Goal: Task Accomplishment & Management: Complete application form

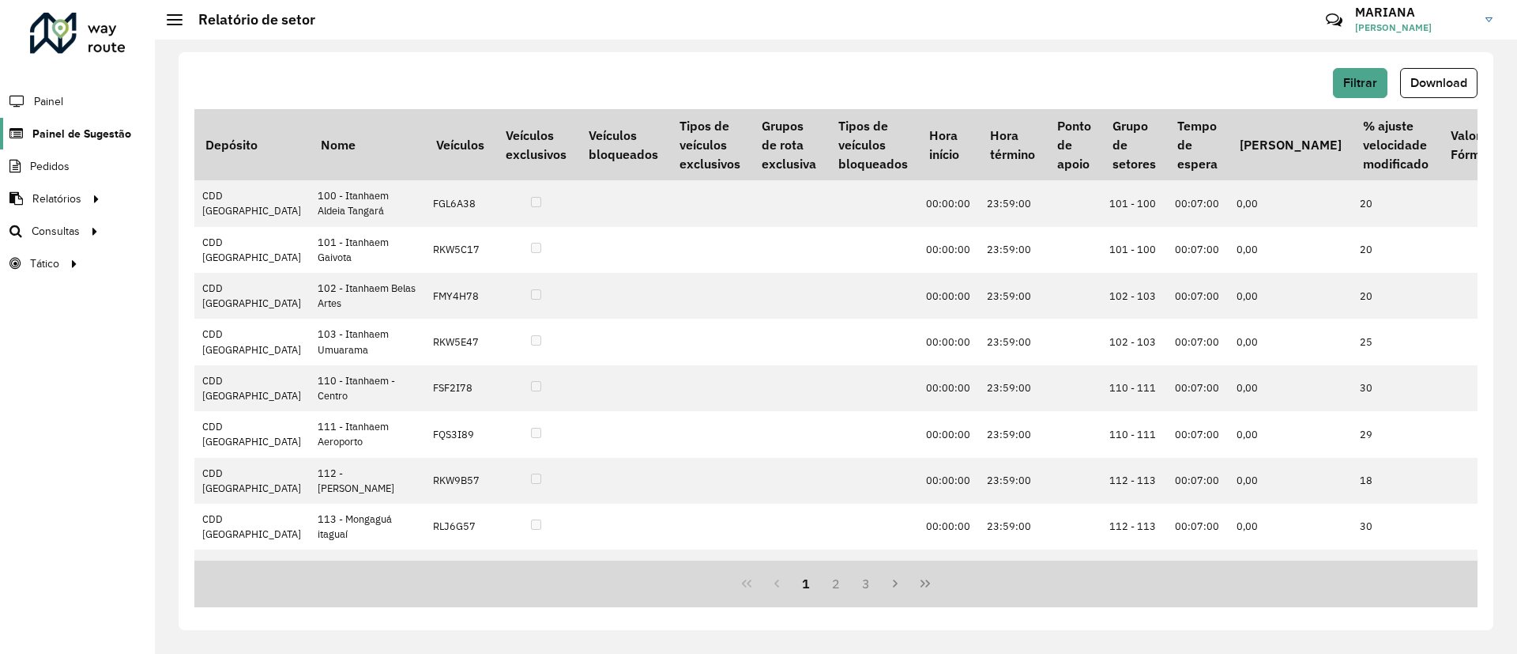
scroll to position [6046, 428]
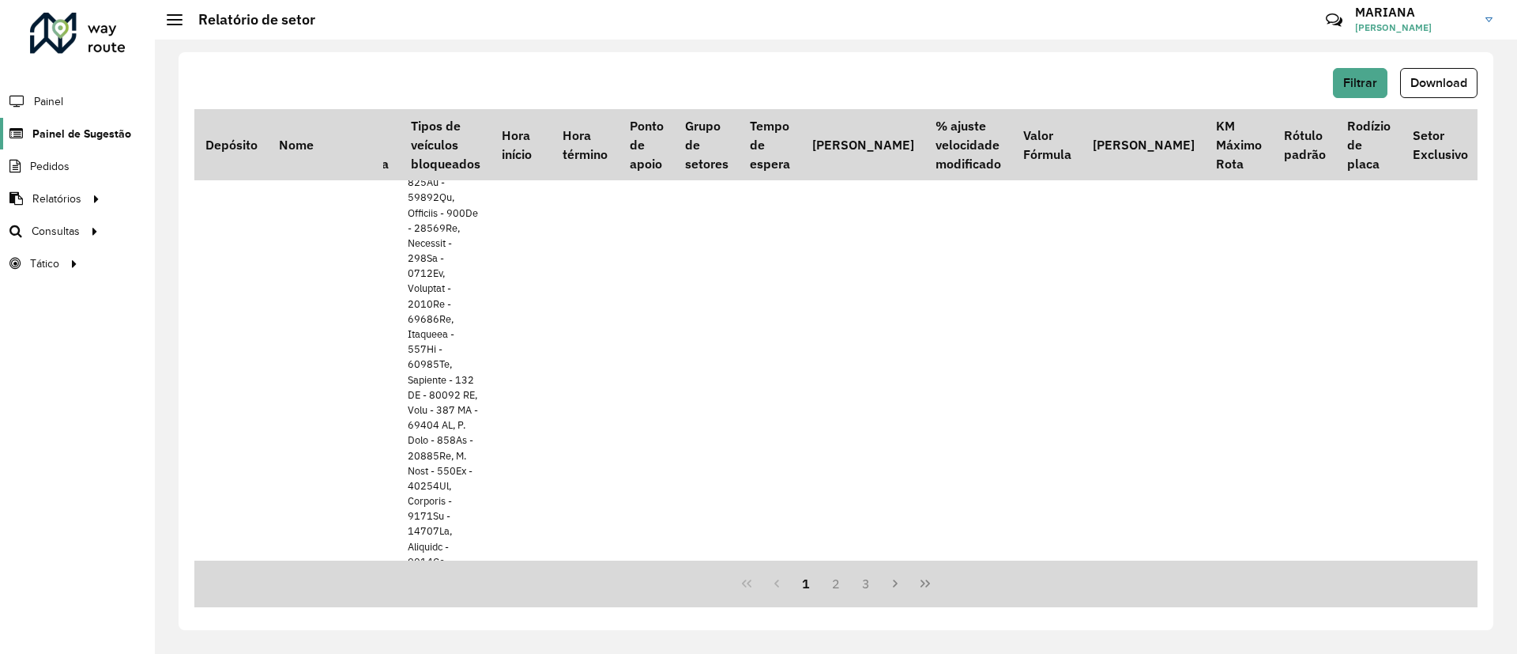
click at [61, 138] on span "Painel de Sugestão" at bounding box center [81, 134] width 99 height 17
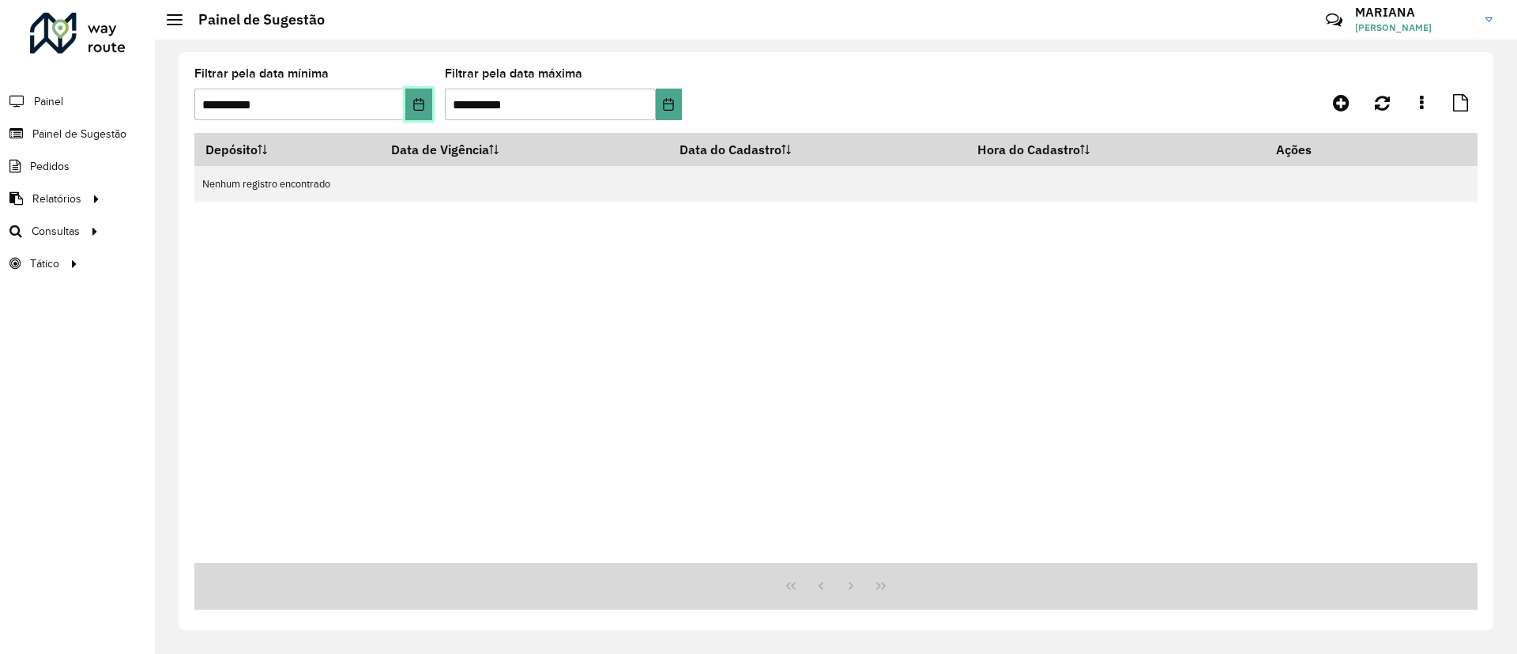
click at [421, 106] on icon "Choose Date" at bounding box center [419, 104] width 13 height 13
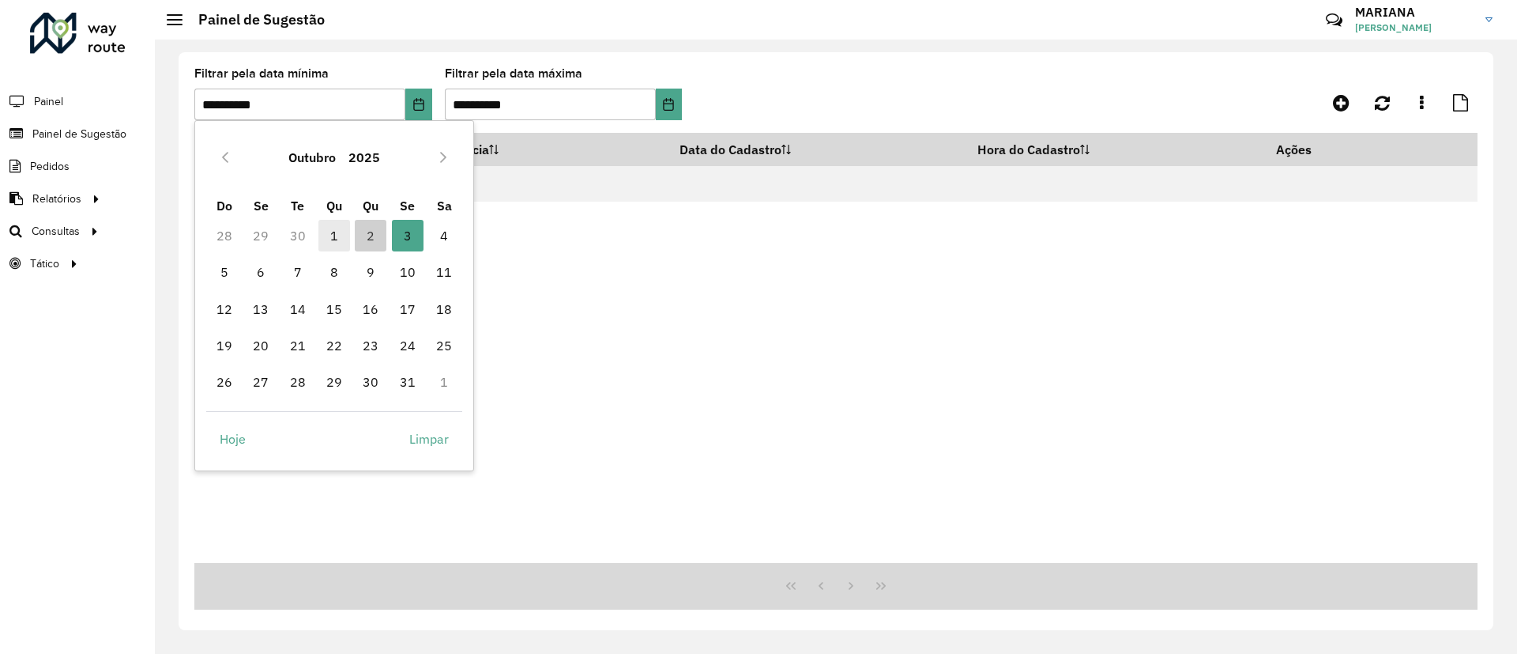
click at [333, 230] on span "1" at bounding box center [334, 236] width 32 height 32
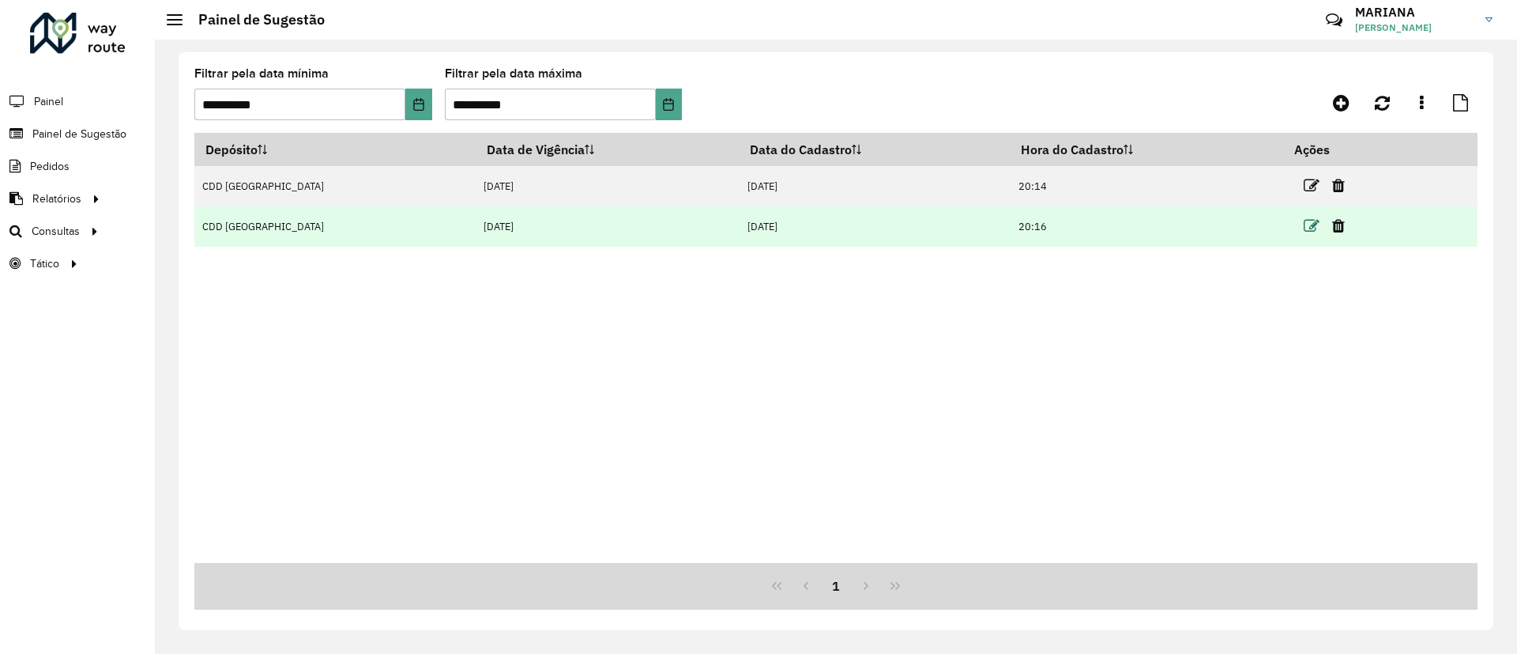
click at [1304, 220] on icon at bounding box center [1312, 226] width 16 height 16
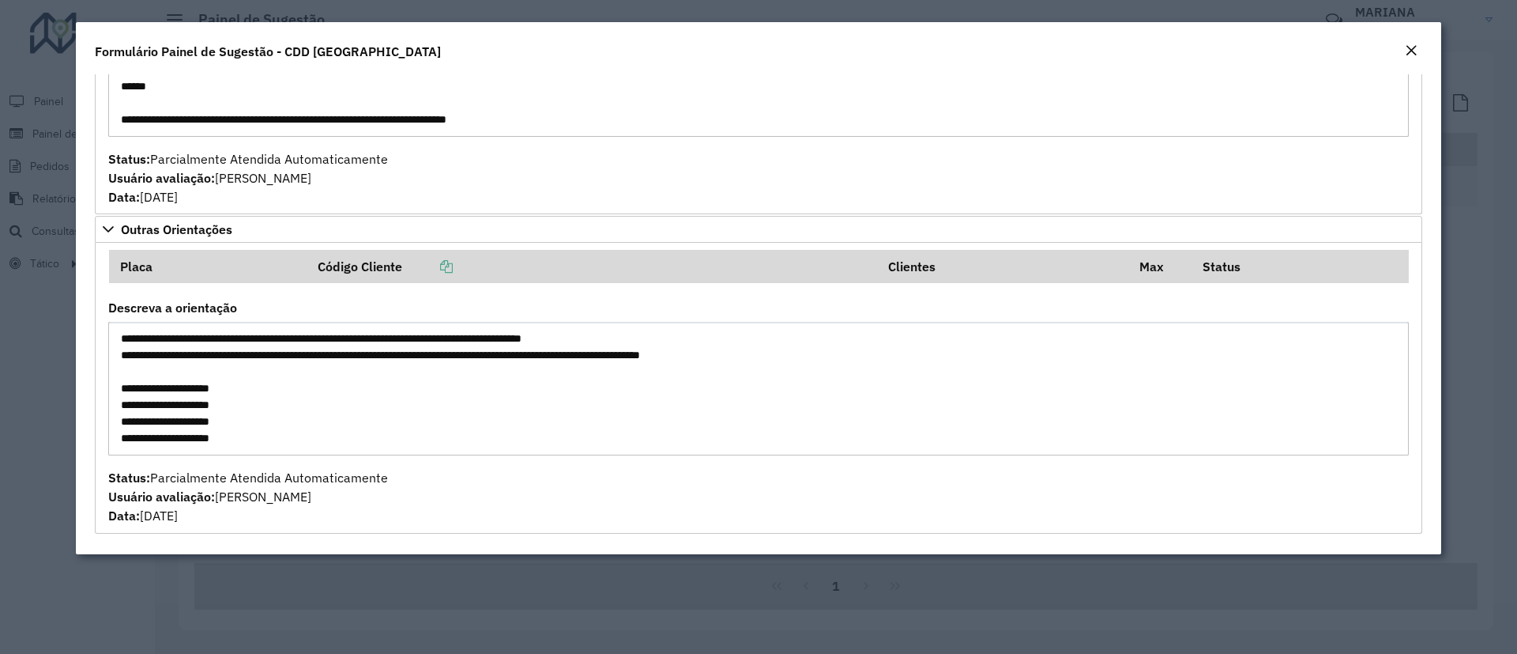
scroll to position [609, 0]
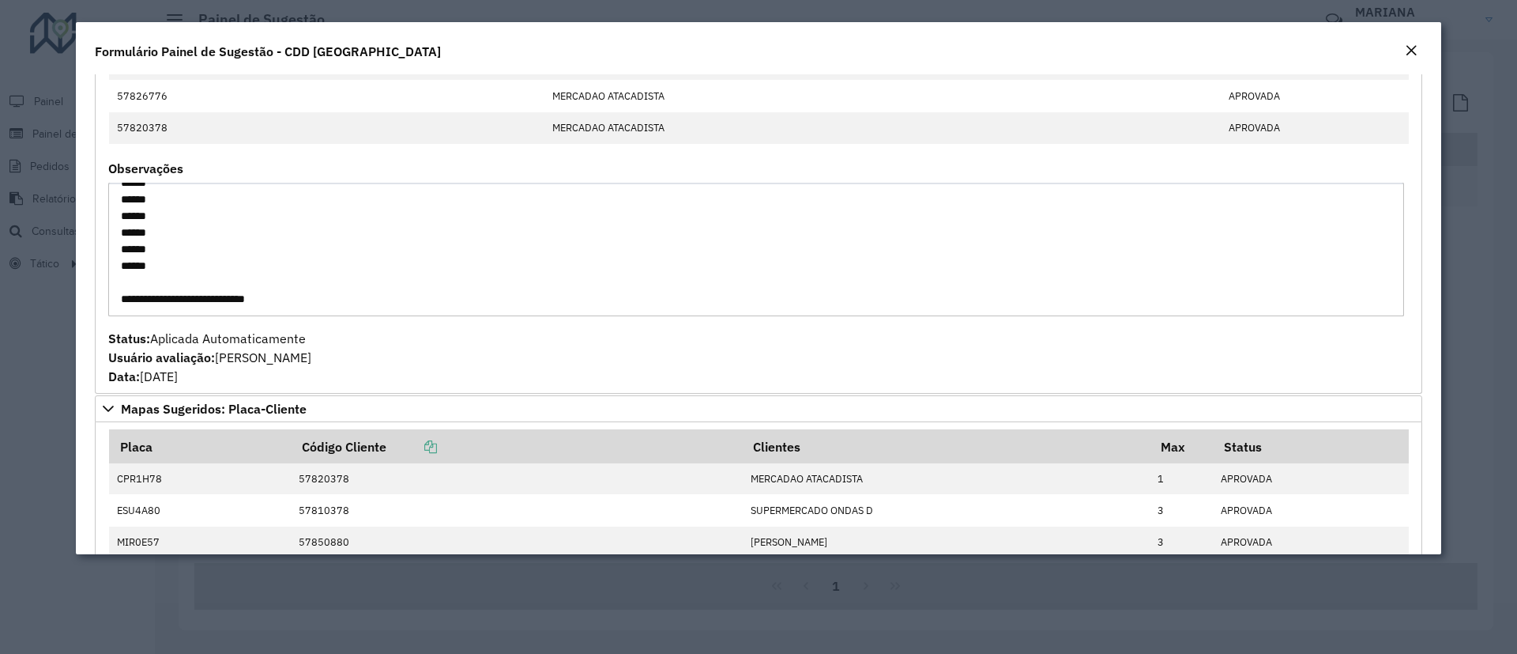
click at [1413, 52] on em "Close" at bounding box center [1411, 50] width 13 height 13
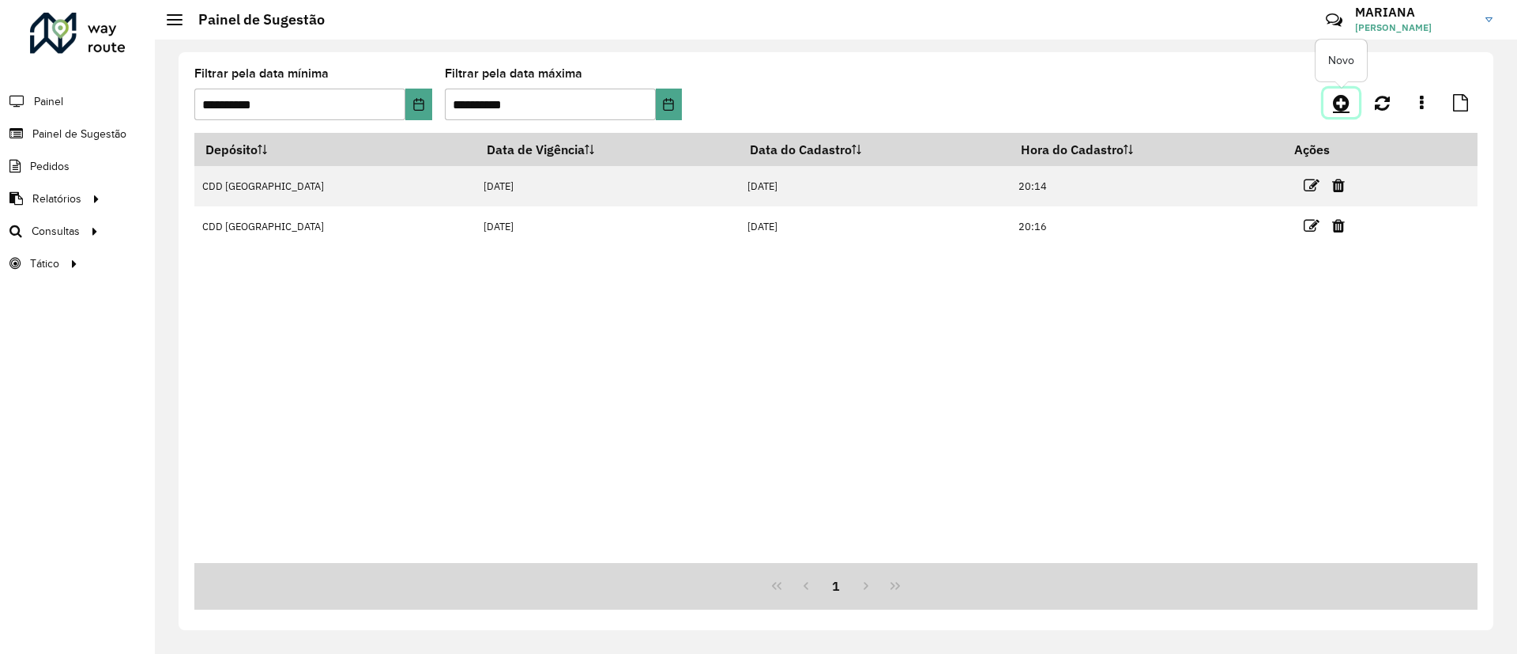
click at [1339, 104] on icon at bounding box center [1341, 102] width 17 height 19
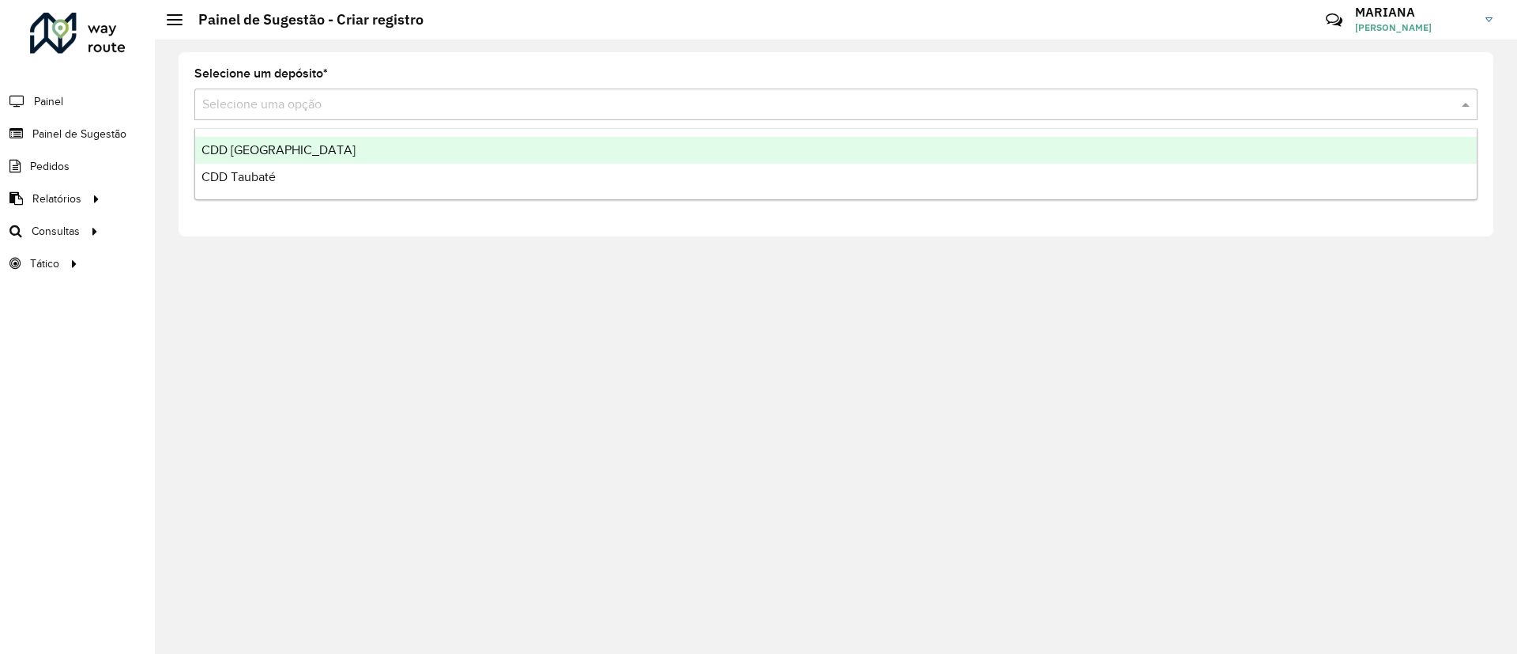
click at [451, 89] on div "Selecione uma opção" at bounding box center [835, 105] width 1283 height 32
click at [257, 153] on span "CDD [GEOGRAPHIC_DATA]" at bounding box center [279, 149] width 154 height 13
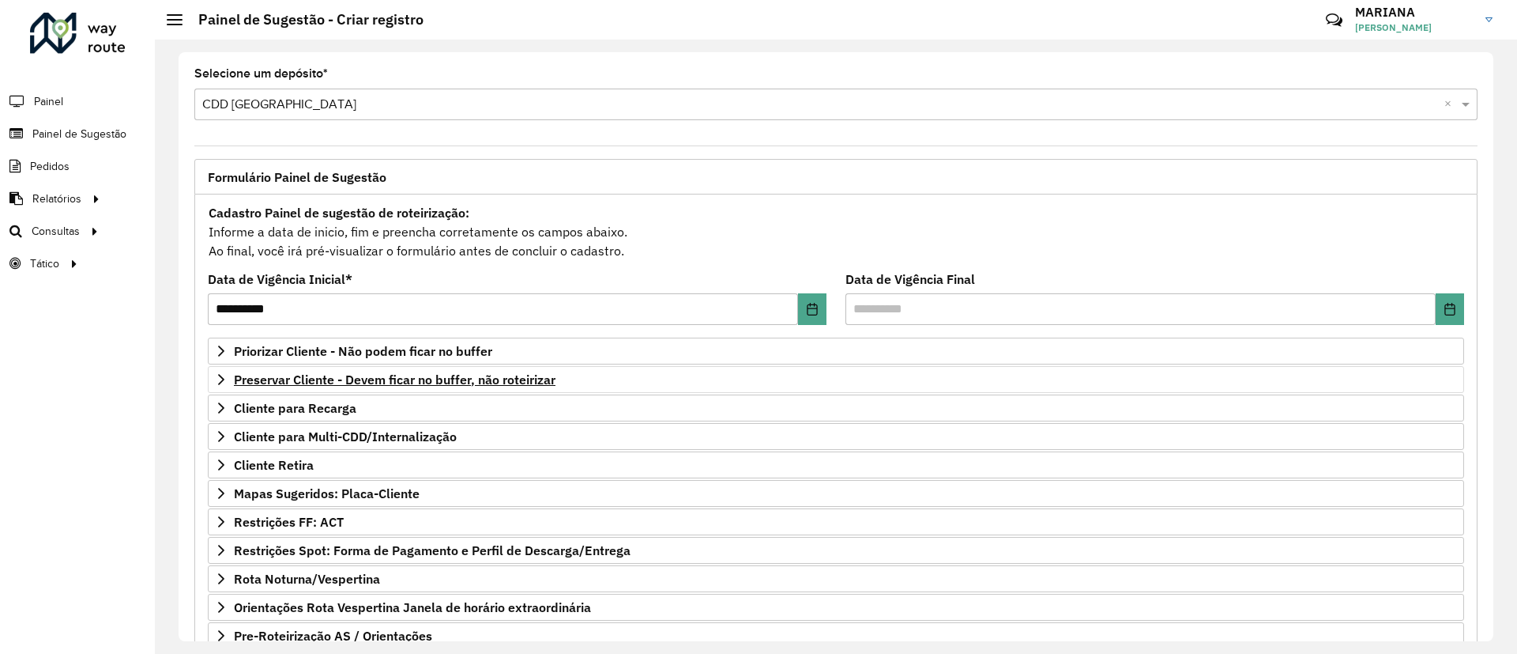
scroll to position [134, 0]
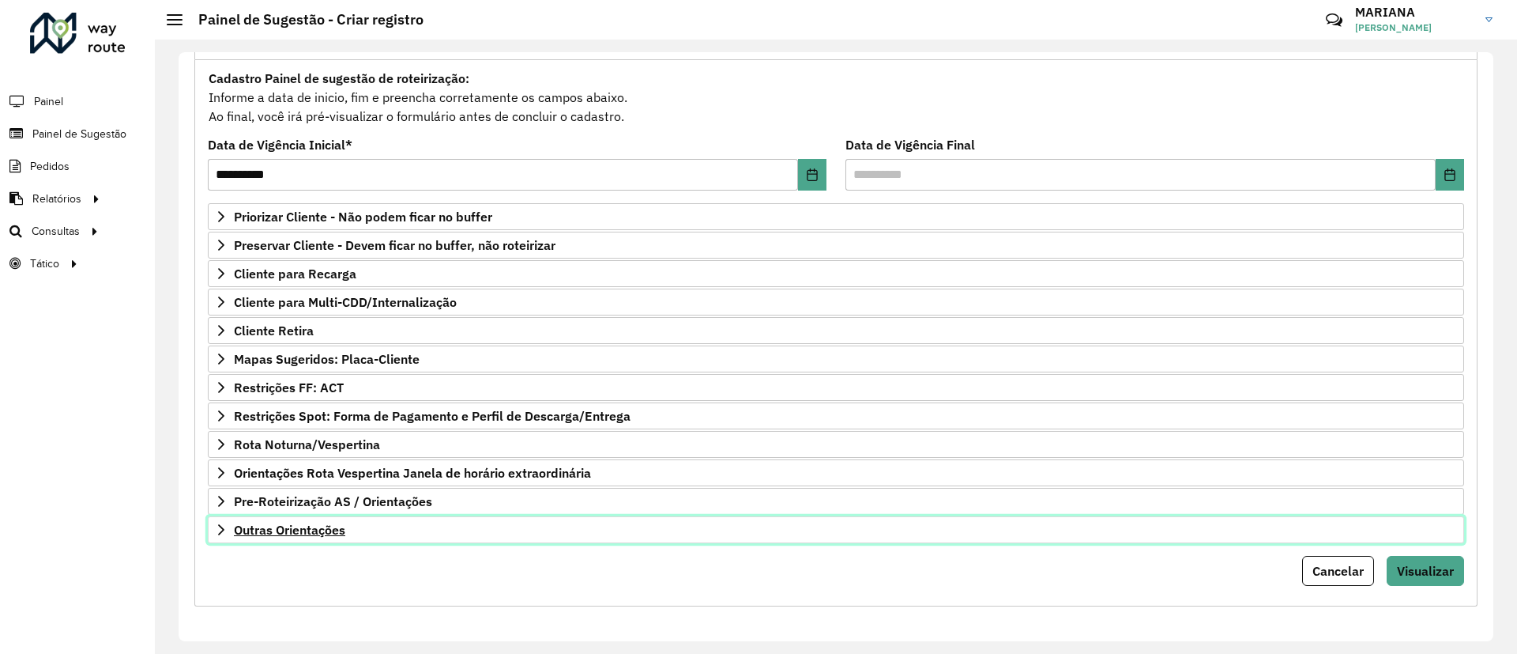
click at [292, 537] on link "Outras Orientações" at bounding box center [836, 529] width 1257 height 27
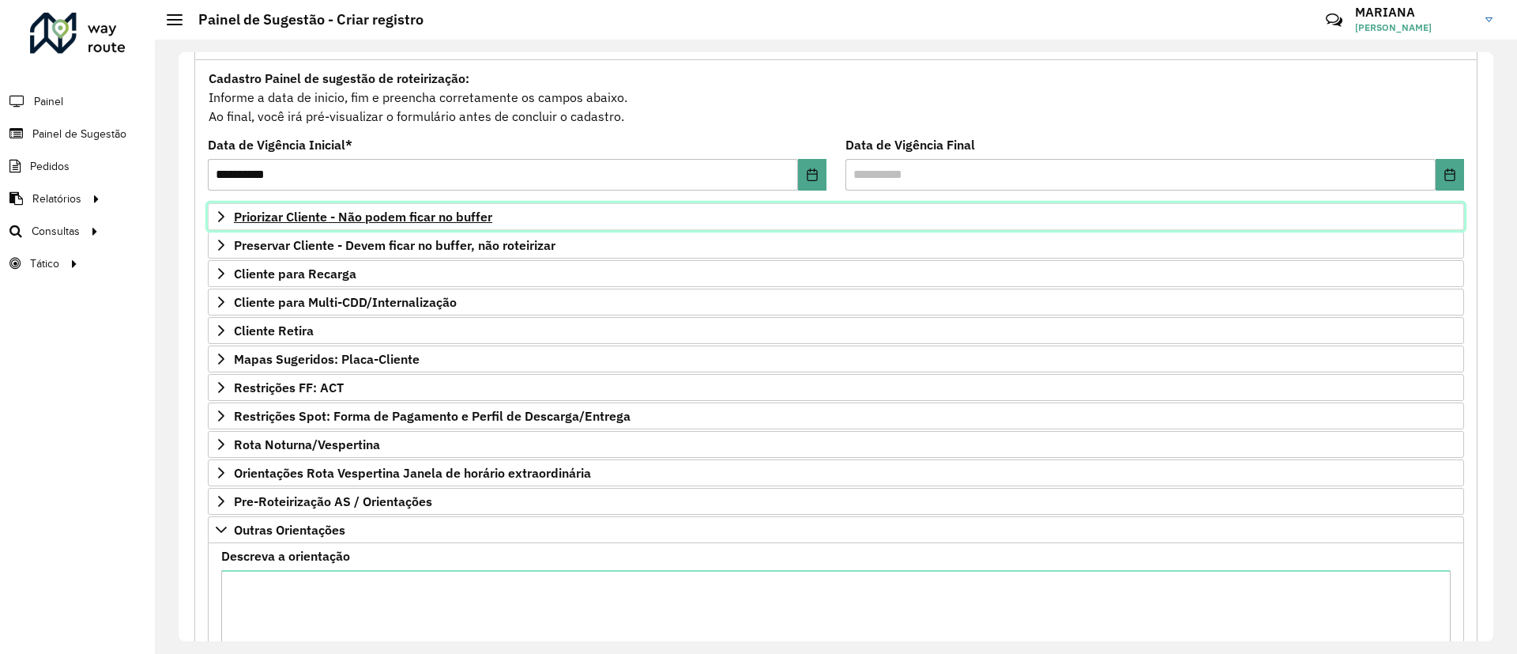
click at [288, 217] on span "Priorizar Cliente - Não podem ficar no buffer" at bounding box center [363, 216] width 258 height 13
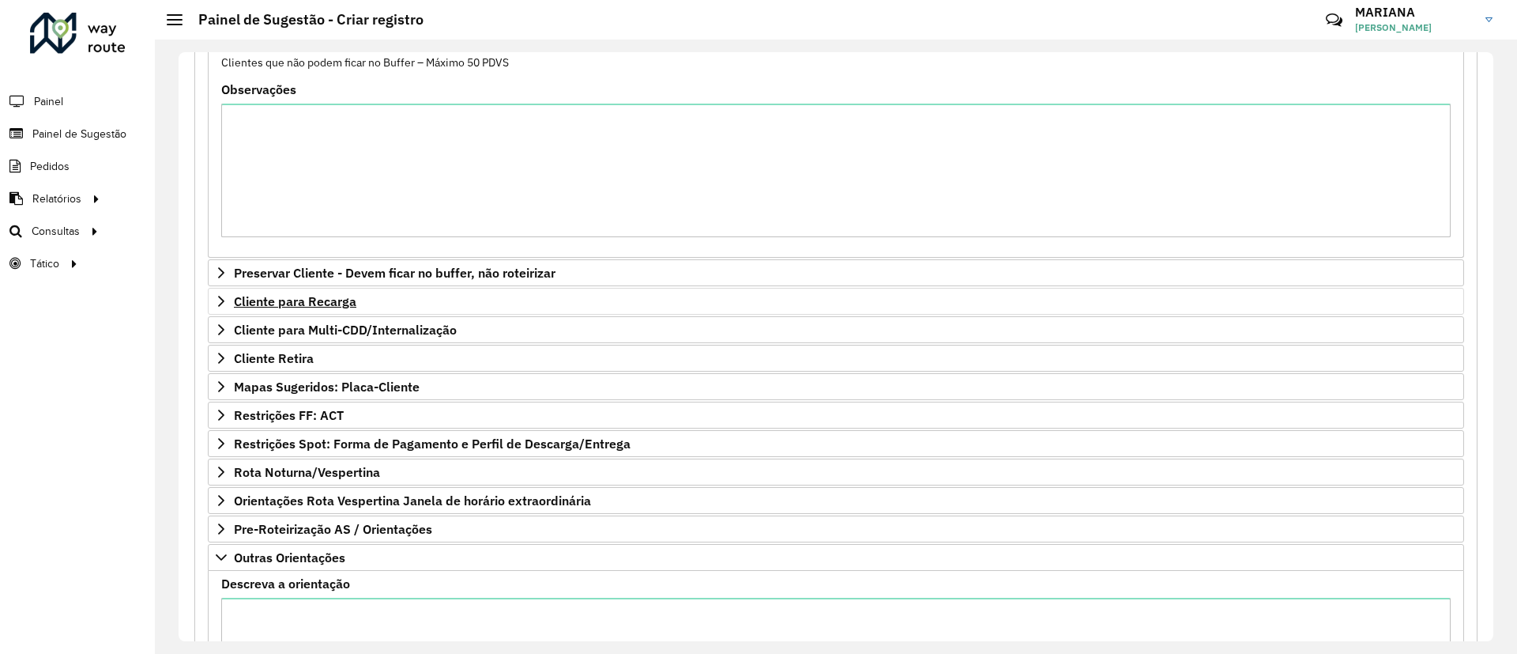
scroll to position [371, 0]
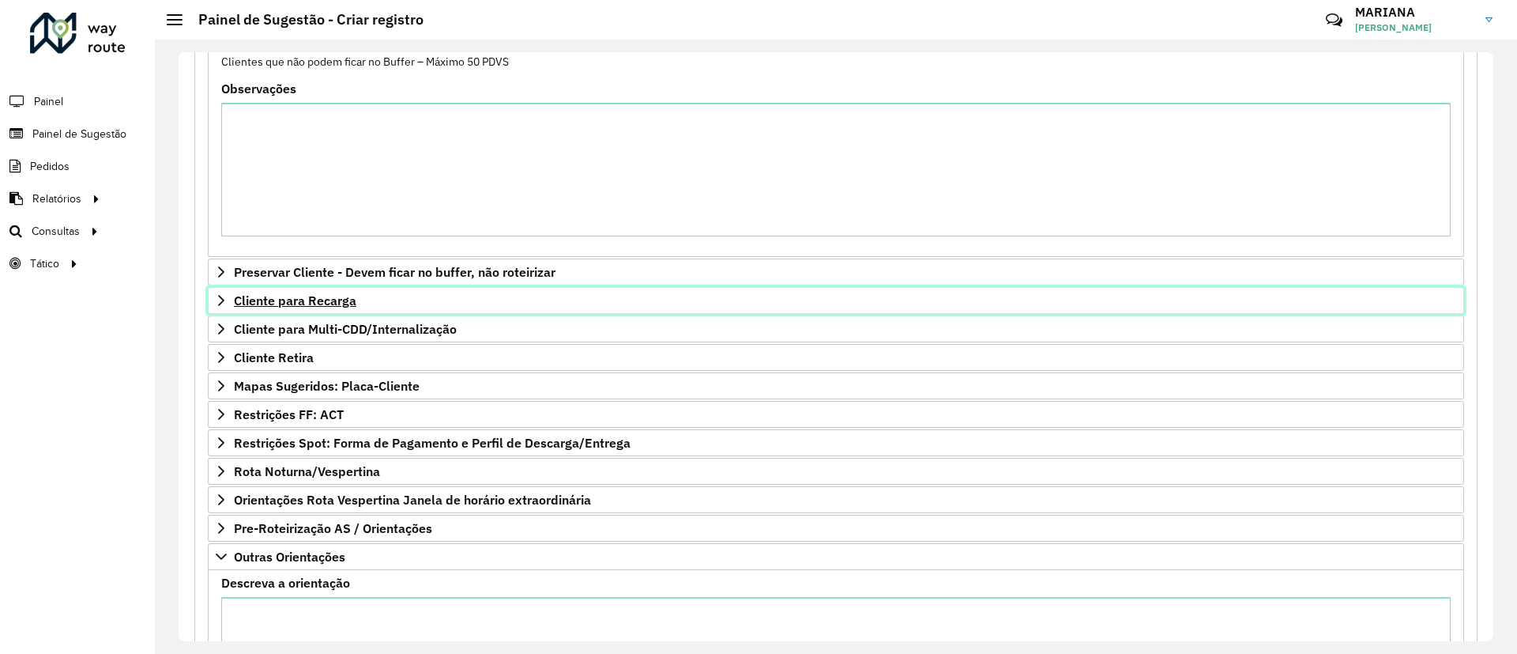
click at [284, 304] on span "Cliente para Recarga" at bounding box center [295, 300] width 122 height 13
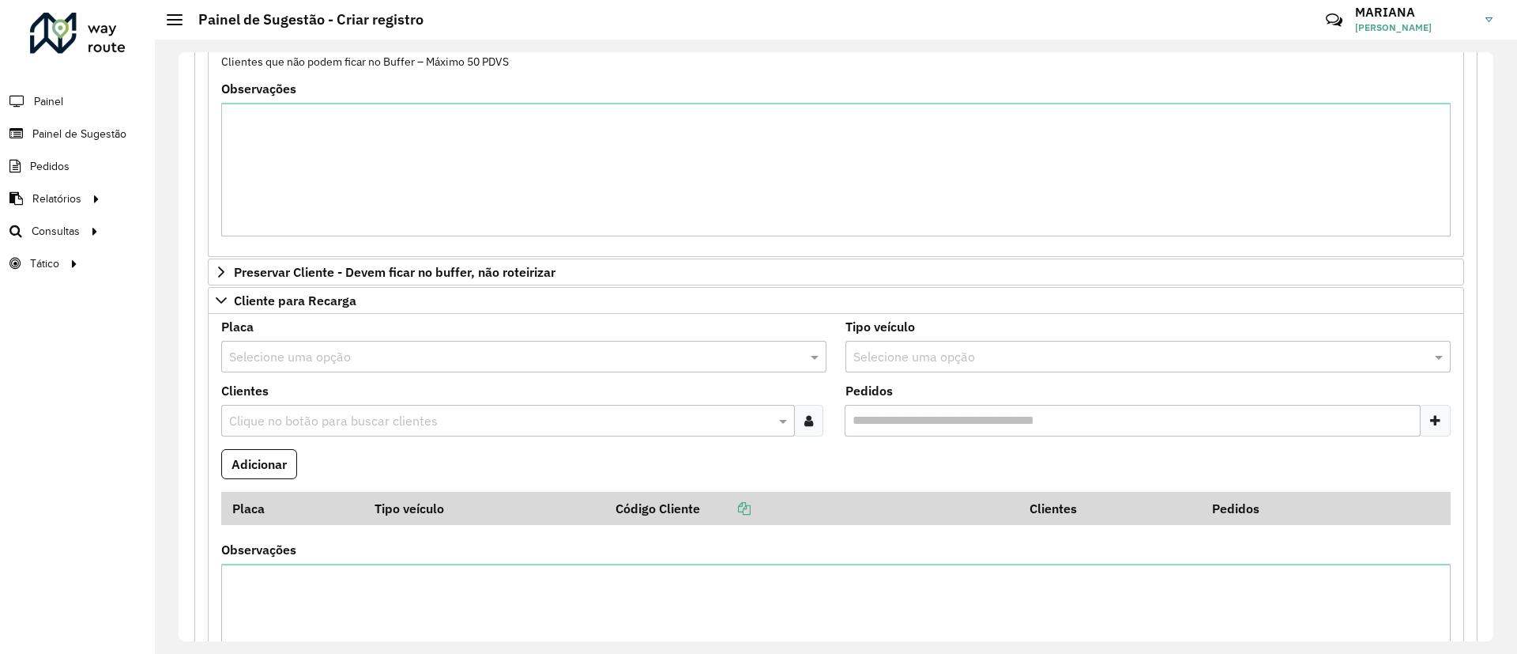
click at [301, 360] on input "text" at bounding box center [508, 357] width 558 height 19
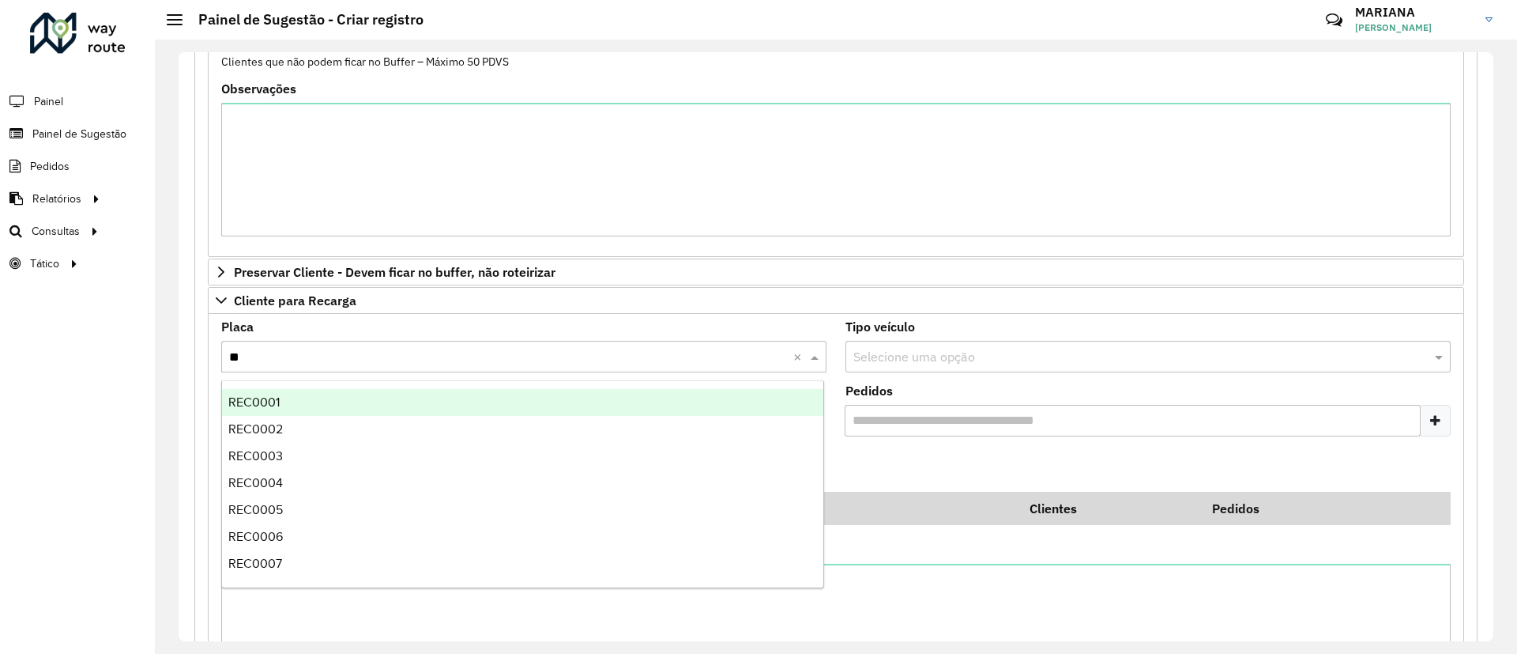
type input "***"
click at [270, 394] on div "REC0001" at bounding box center [522, 402] width 601 height 27
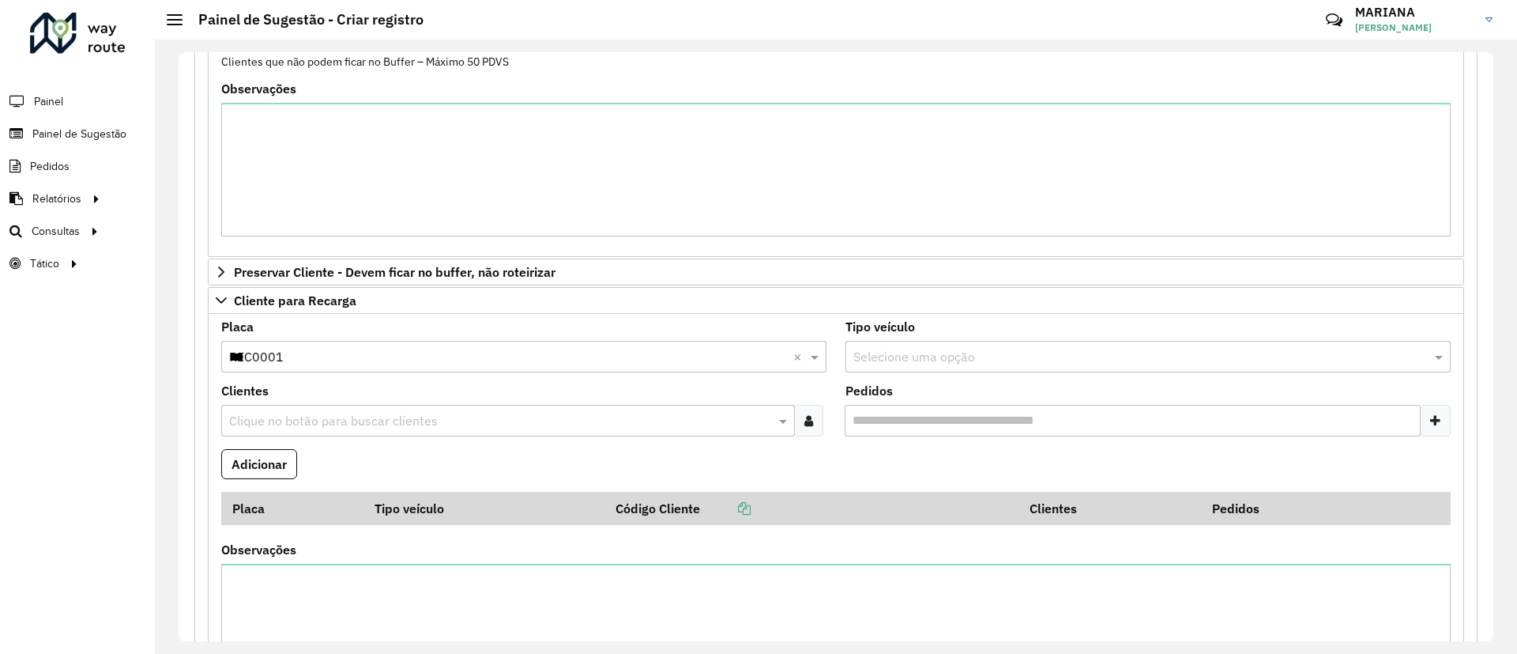
click at [343, 425] on input "text" at bounding box center [500, 421] width 550 height 19
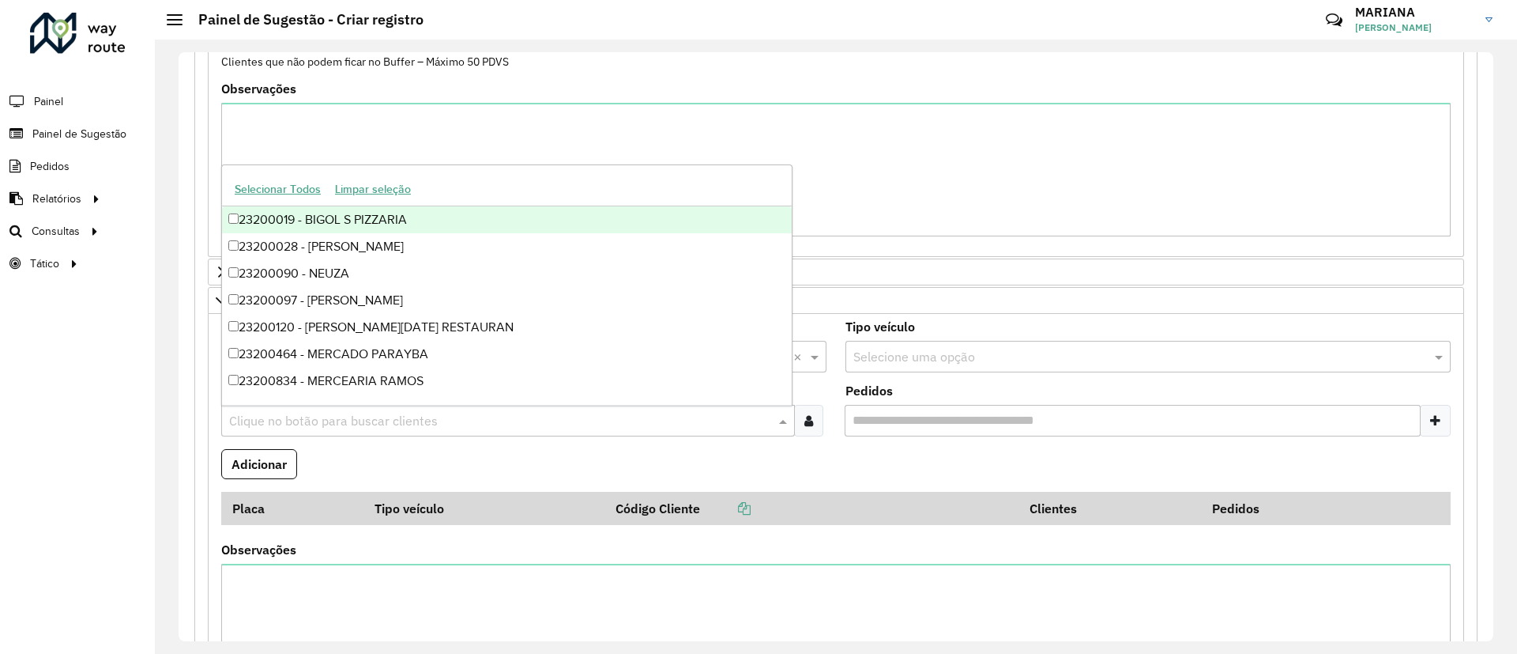
paste input "*****"
type input "*****"
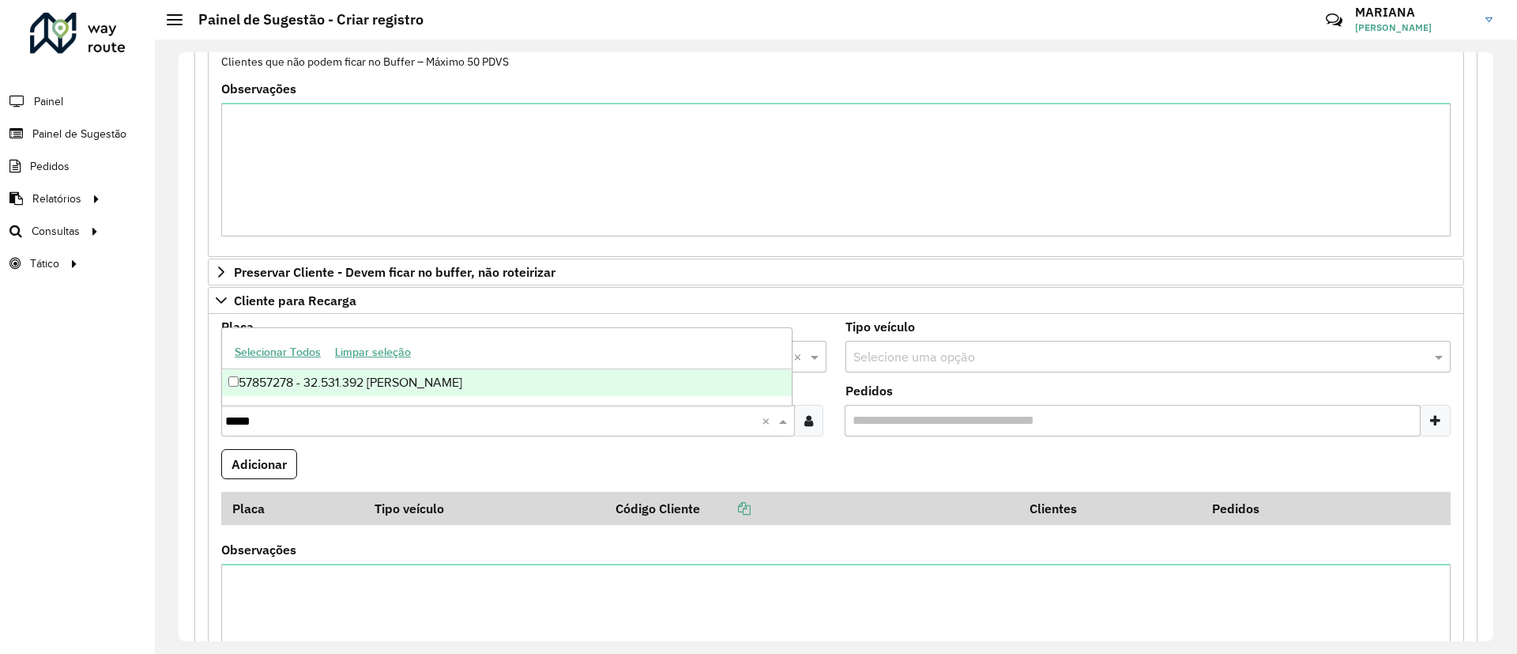
click at [360, 378] on div "57857278 - 32.531.392 [PERSON_NAME]" at bounding box center [507, 382] width 570 height 27
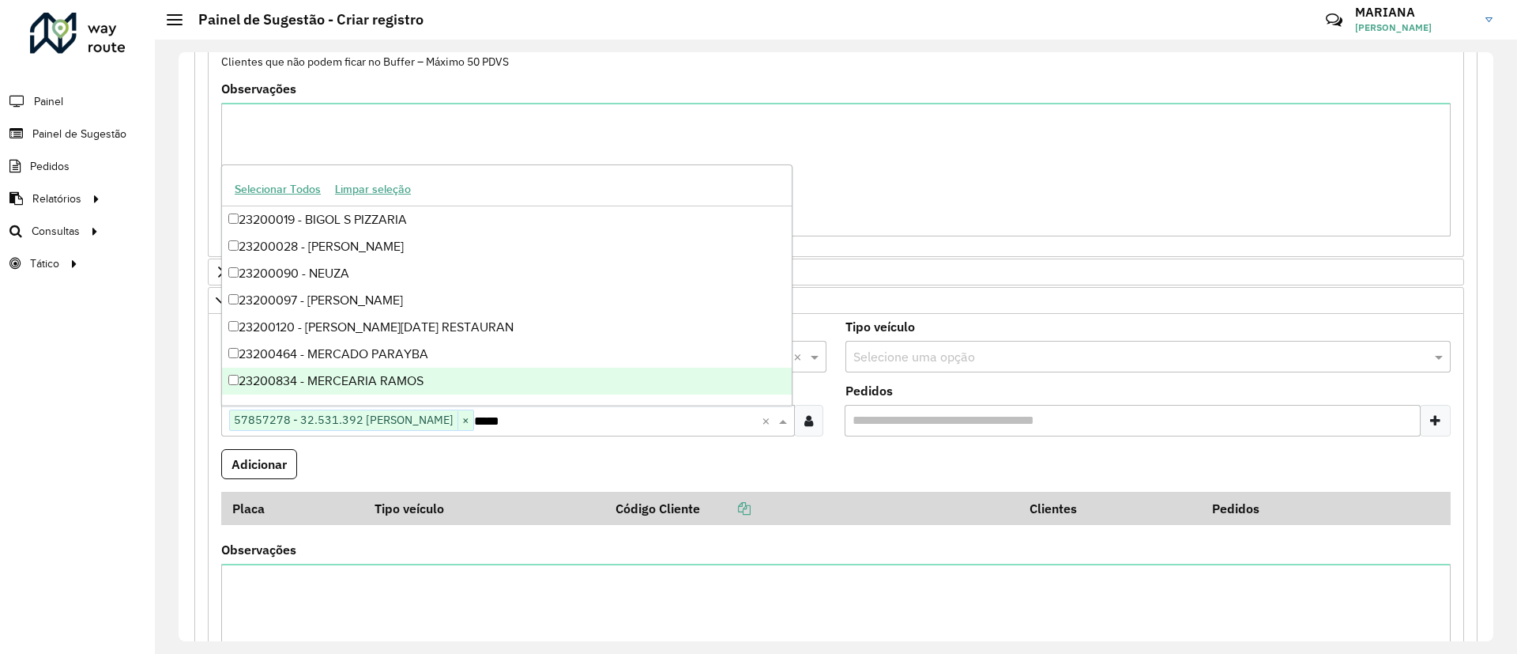
scroll to position [609, 0]
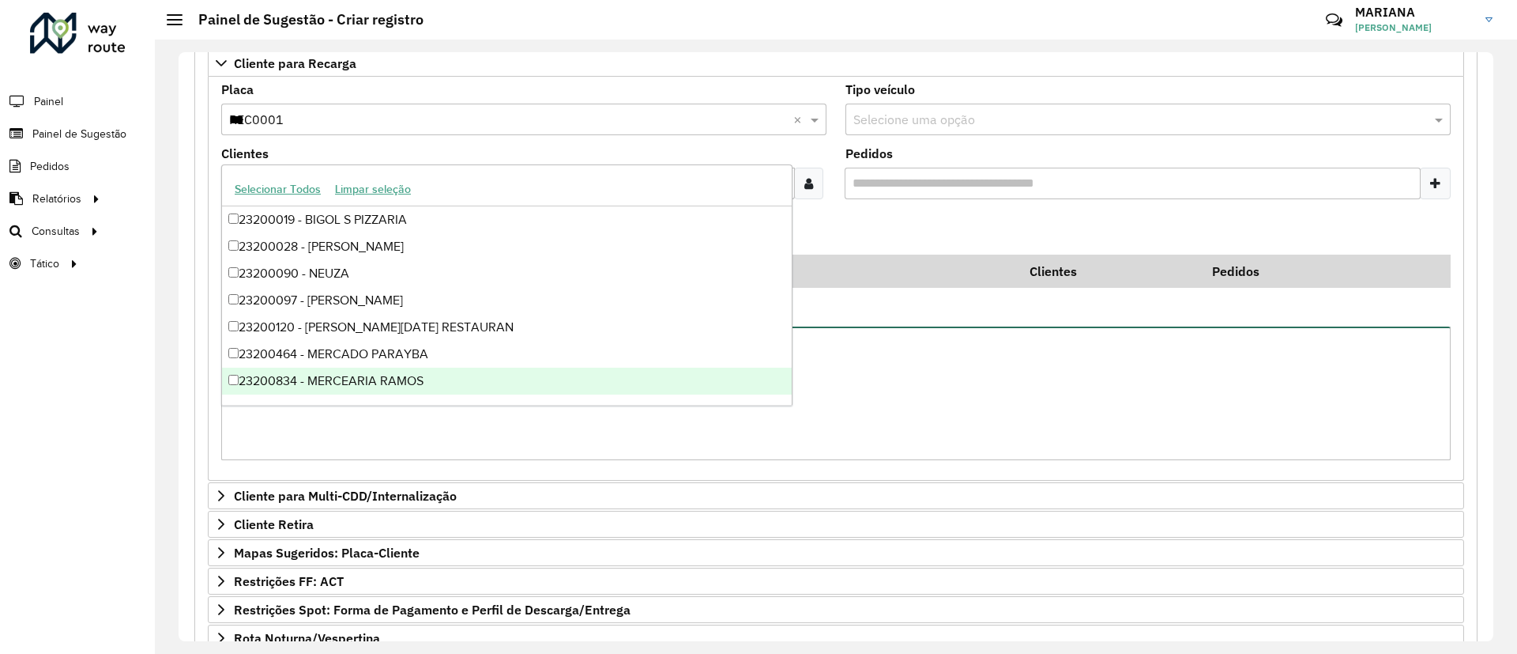
click at [345, 446] on textarea "Observações" at bounding box center [836, 393] width 1230 height 134
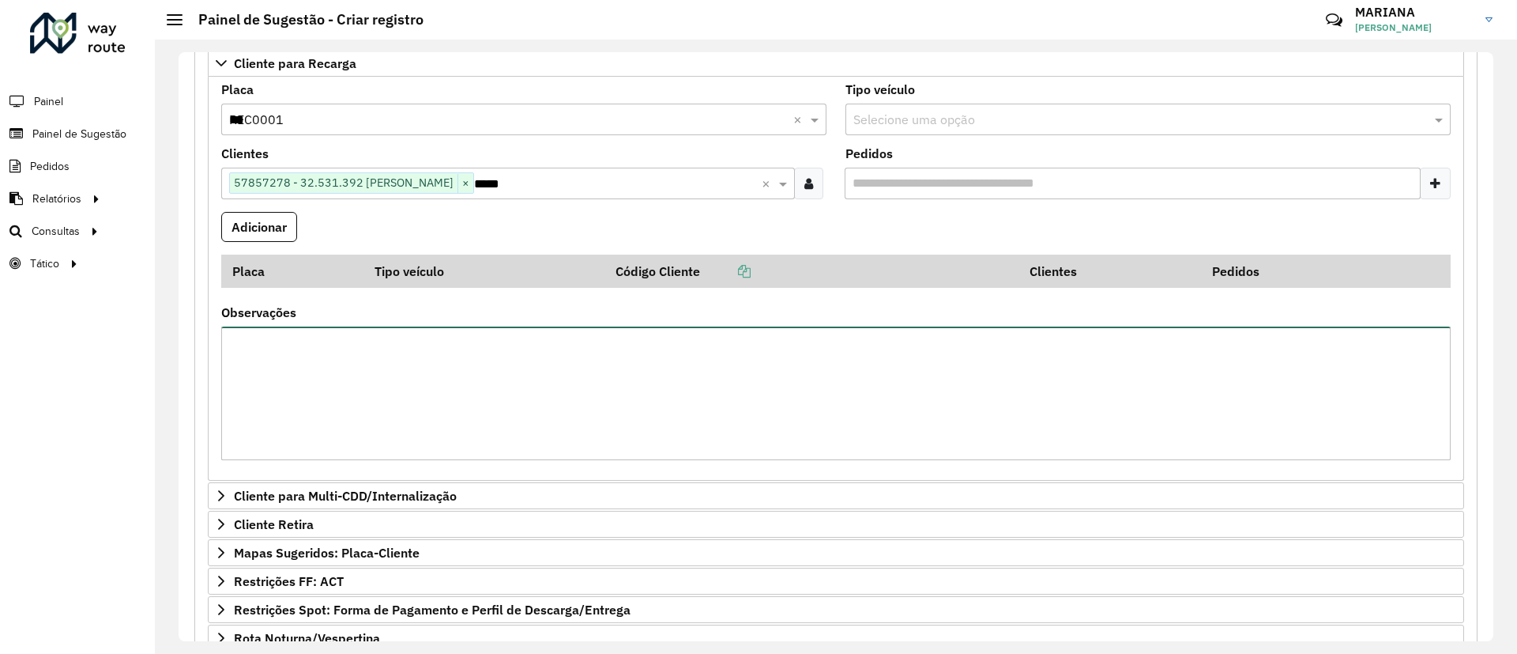
paste textarea "*****"
type textarea "**********"
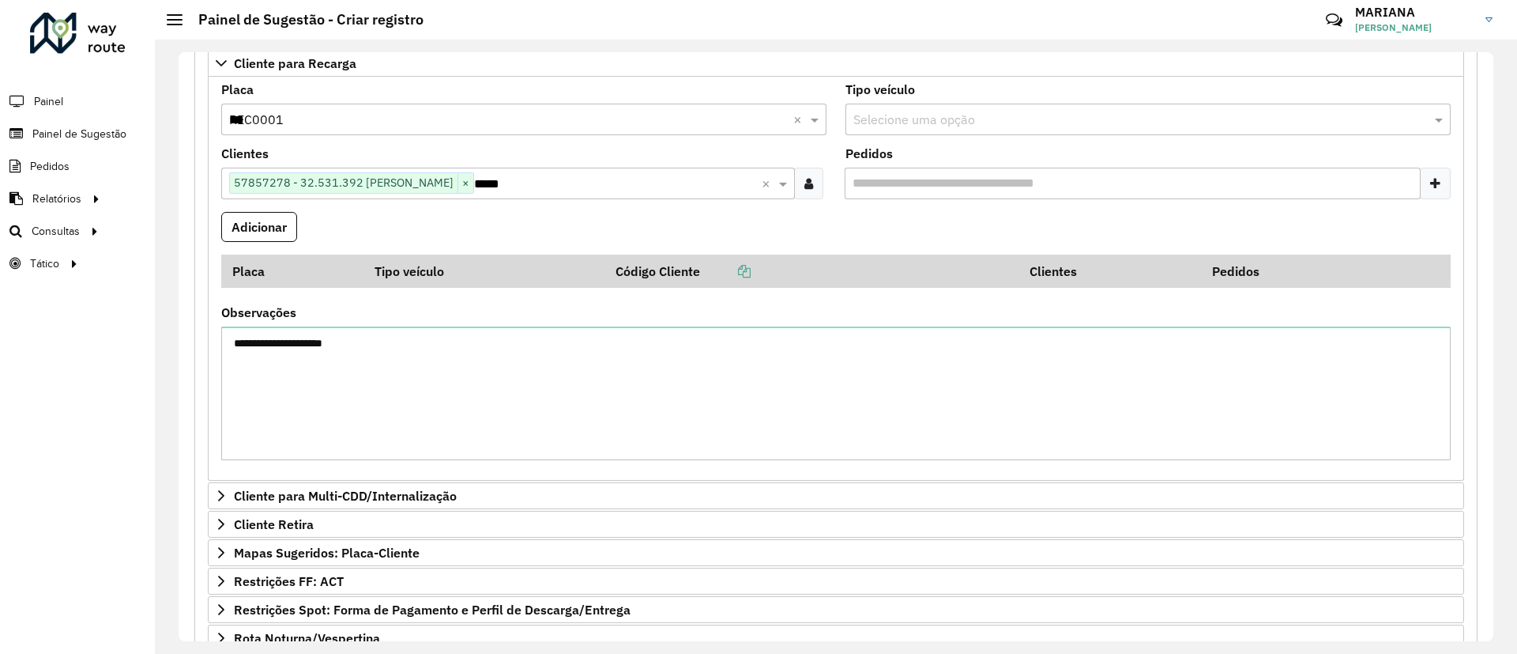
click at [978, 204] on formly-field "Pedidos" at bounding box center [1148, 180] width 624 height 64
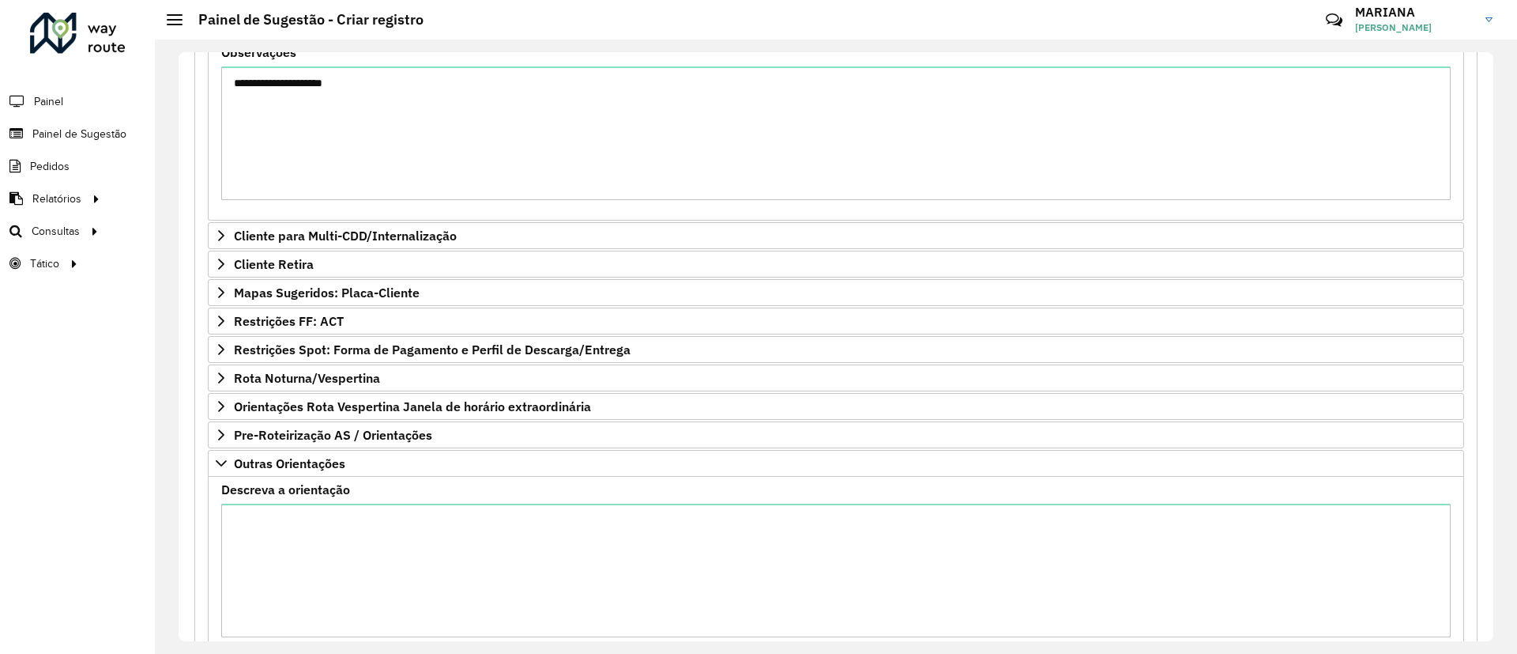
scroll to position [984, 0]
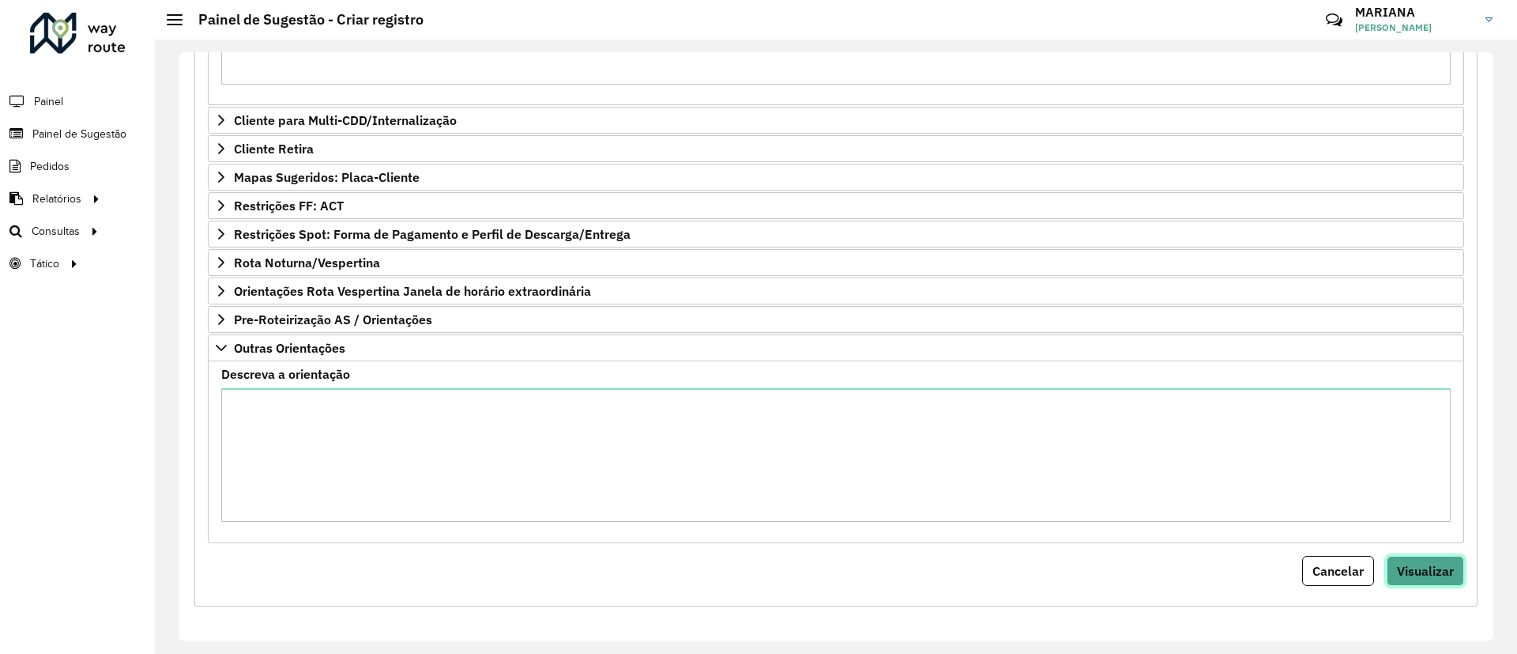
click at [1434, 563] on span "Visualizar" at bounding box center [1425, 571] width 57 height 16
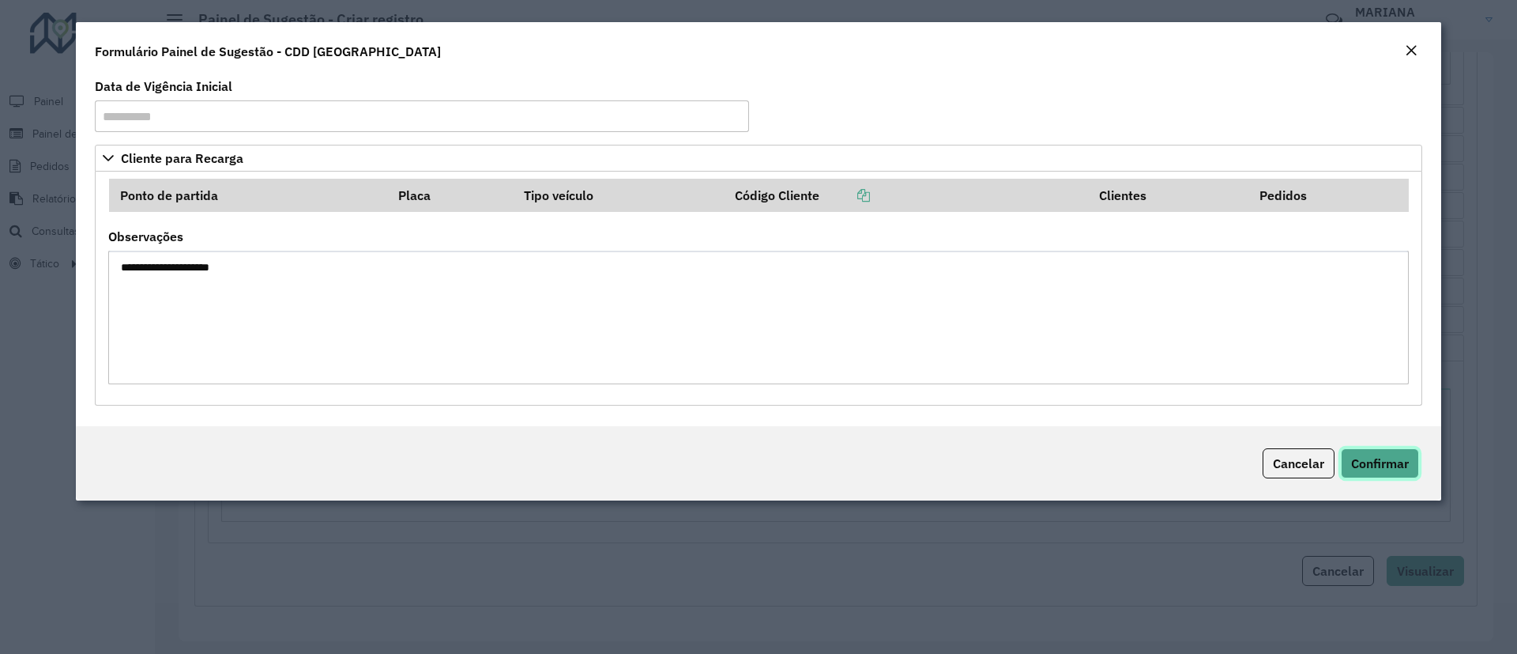
click at [1382, 465] on span "Confirmar" at bounding box center [1380, 463] width 58 height 16
